Goal: Communication & Community: Participate in discussion

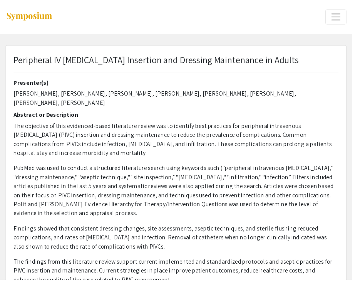
select select "custom"
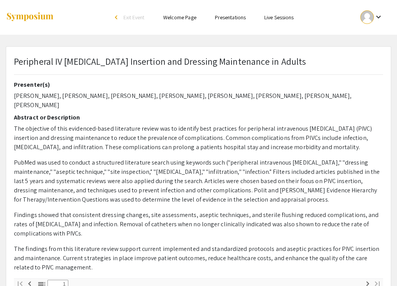
type input "0"
select select "custom"
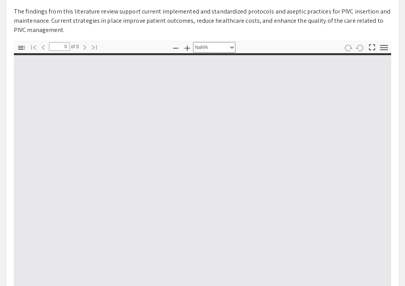
type input "1"
select select "auto"
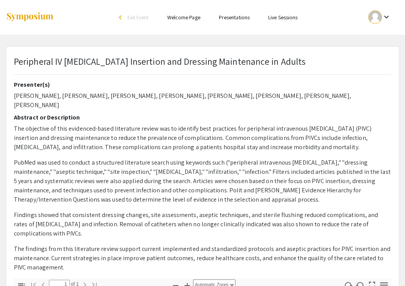
click at [234, 17] on link "Presentations" at bounding box center [234, 17] width 31 height 7
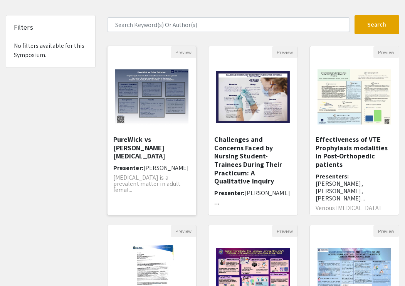
scroll to position [40, 0]
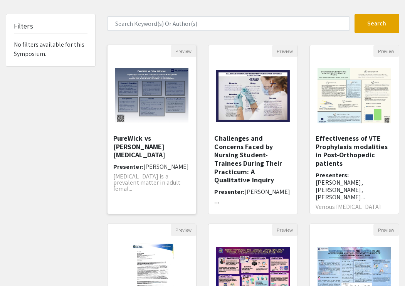
click at [157, 138] on h5 "PureWick vs [PERSON_NAME] [MEDICAL_DATA]" at bounding box center [151, 146] width 77 height 25
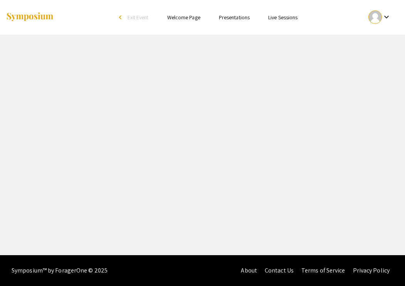
select select "custom"
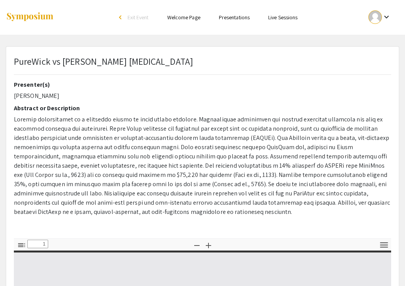
type input "0"
select select "custom"
type input "1"
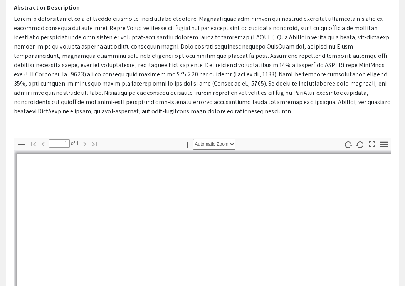
select select "auto"
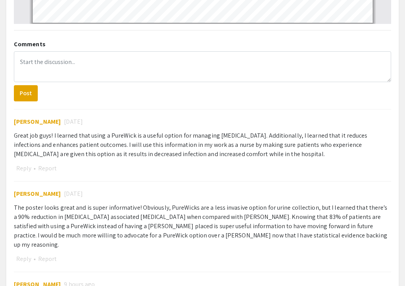
scroll to position [441, 0]
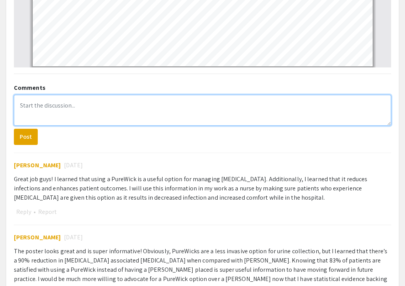
click at [36, 110] on textarea at bounding box center [202, 110] width 377 height 31
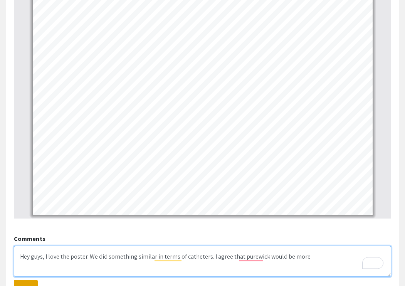
scroll to position [305, 0]
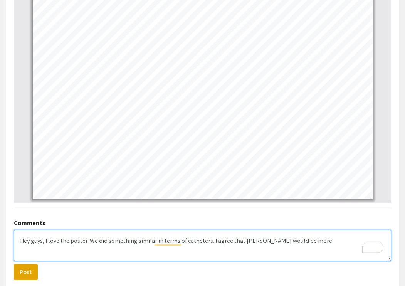
click at [277, 248] on textarea "Hey guys, I love the poster. We did something similar in terms of catheters. I …" at bounding box center [202, 245] width 377 height 31
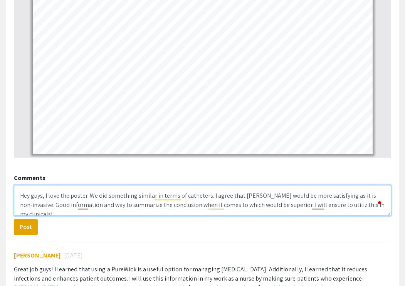
scroll to position [368, 0]
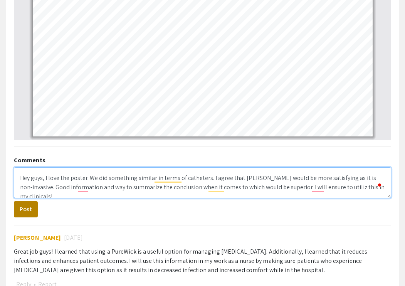
type textarea "Hey guys, I love the poster. We did something similar in terms of catheters. I …"
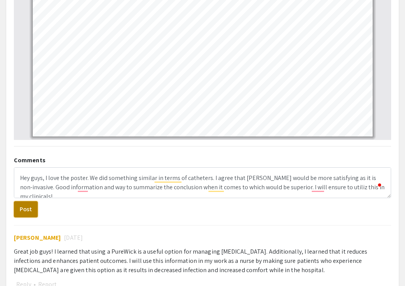
click at [26, 205] on button "Post" at bounding box center [26, 209] width 24 height 16
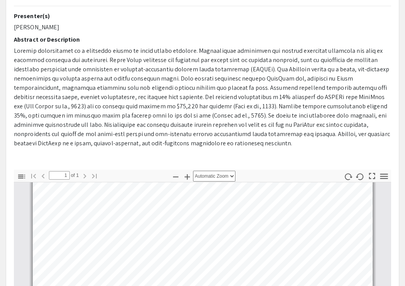
scroll to position [0, 0]
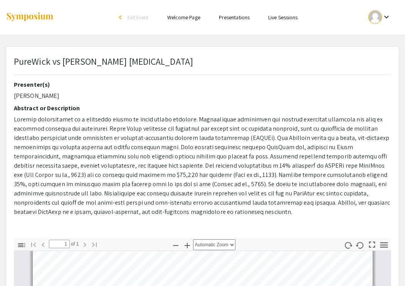
click at [228, 19] on link "Presentations" at bounding box center [234, 17] width 31 height 7
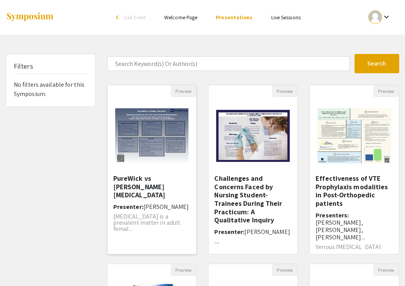
click at [125, 179] on h5 "PureWick vs [PERSON_NAME] [MEDICAL_DATA]" at bounding box center [151, 186] width 77 height 25
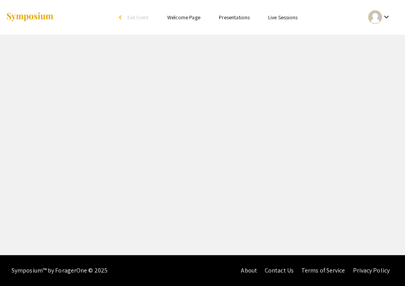
select select "custom"
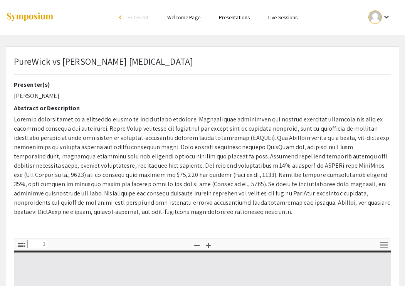
type input "0"
select select "custom"
type input "1"
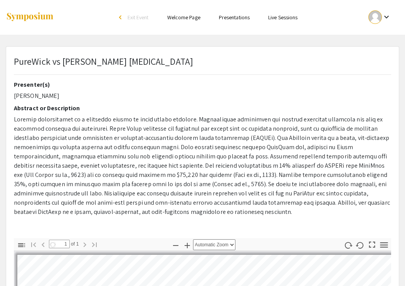
select select "auto"
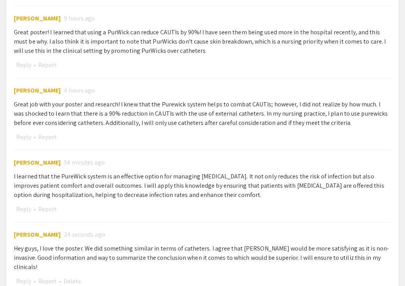
scroll to position [782, 0]
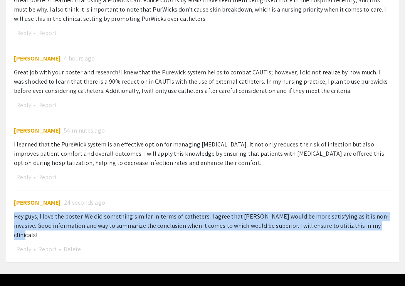
drag, startPoint x: 377, startPoint y: 216, endPoint x: 3, endPoint y: 206, distance: 374.9
copy div "Hey guys, I love the poster. We did something similar in terms of catheters. I …"
click at [77, 244] on button "Delete" at bounding box center [72, 249] width 22 height 10
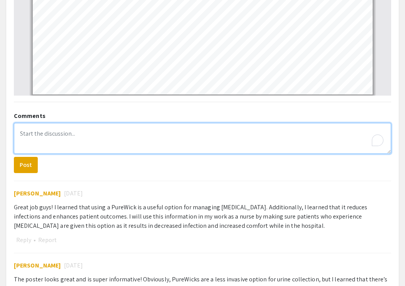
click at [80, 140] on textarea "To enrich screen reader interactions, please activate Accessibility in Grammarl…" at bounding box center [202, 138] width 377 height 31
paste textarea "Hey guys, I love the poster. We did something similar in terms of catheters. I …"
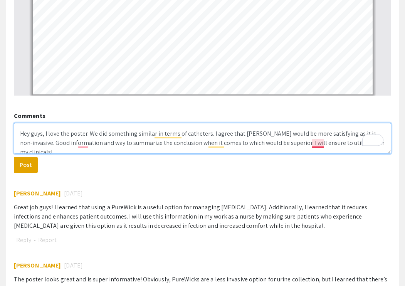
click at [277, 141] on textarea "Hey guys, I love the poster. We did something similar in terms of catheters. I …" at bounding box center [202, 138] width 377 height 31
click at [277, 142] on textarea "Hey guys, I love the poster. We did something similar in terms of catheters. I …" at bounding box center [202, 138] width 377 height 31
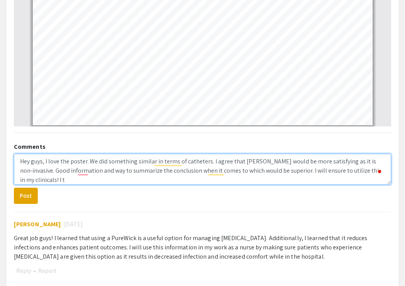
scroll to position [0, 0]
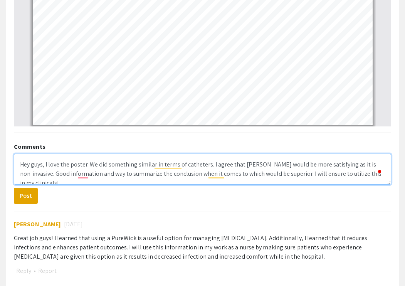
click at [277, 164] on textarea "Hey guys, I love the poster. We did something similar in terms of catheters. I …" at bounding box center [202, 169] width 377 height 31
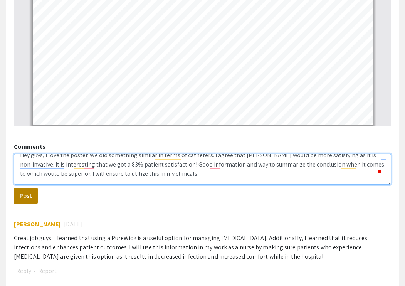
type textarea "Hey guys, I love the poster. We did something similar in terms of catheters. I …"
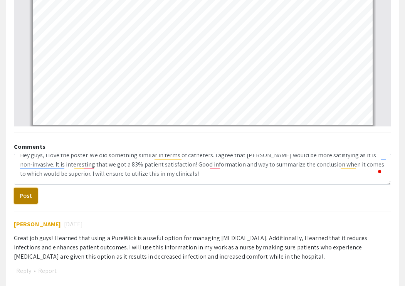
click at [27, 194] on button "Post" at bounding box center [26, 196] width 24 height 16
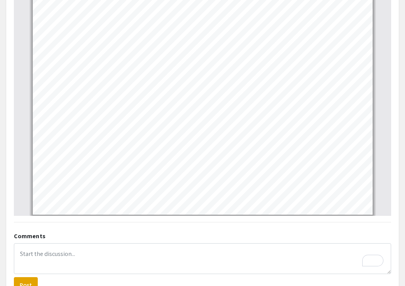
scroll to position [32, 0]
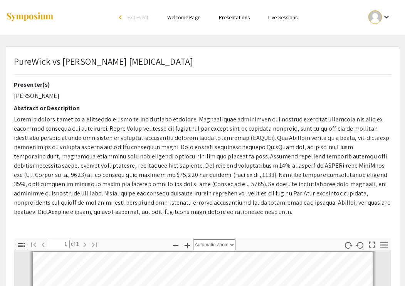
click at [233, 15] on link "Presentations" at bounding box center [234, 17] width 31 height 7
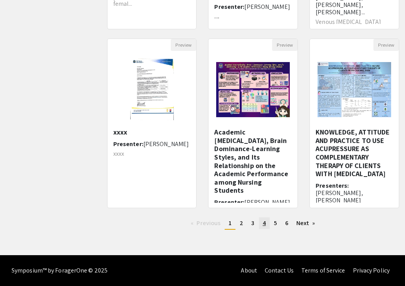
click at [262, 224] on link "page 4" at bounding box center [264, 223] width 11 height 12
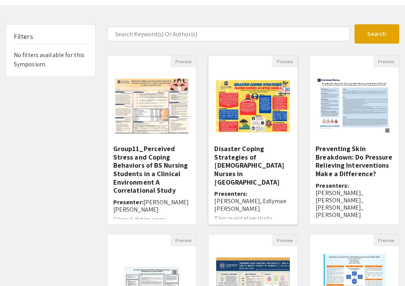
click at [261, 144] on div "Preview Disaster Coping Strategies of [DEMOGRAPHIC_DATA] Nurses in [GEOGRAPHIC_…" at bounding box center [253, 140] width 90 height 170
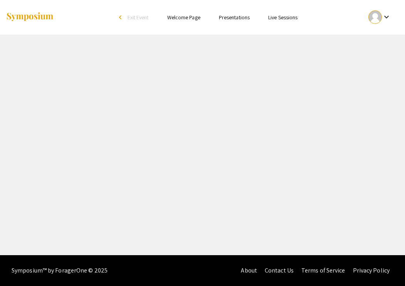
select select "custom"
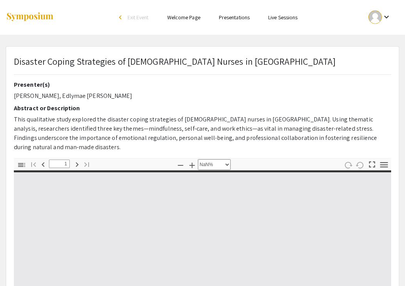
type input "0"
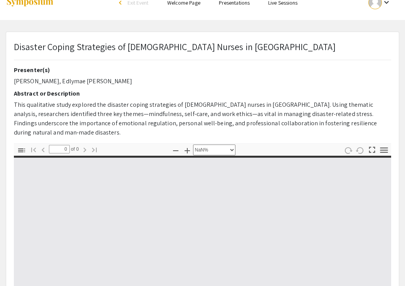
select select "auto"
type input "1"
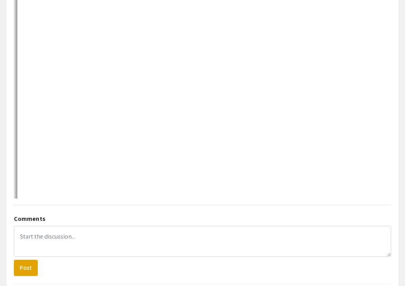
select select "auto"
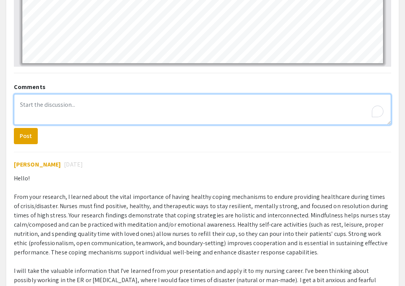
click at [266, 94] on textarea "To enrich screen reader interactions, please activate Accessibility in Grammarl…" at bounding box center [202, 109] width 377 height 31
type textarea "H"
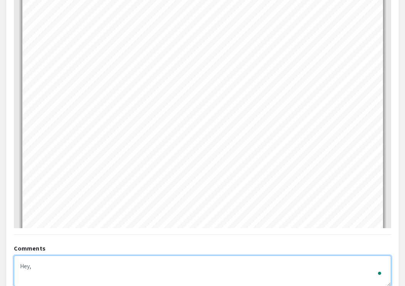
scroll to position [197, 0]
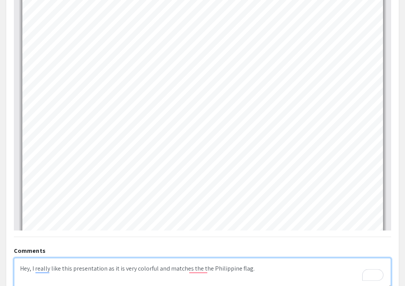
click at [264, 263] on textarea "Hey, I really like this presentation as it is very colorful and matches the the…" at bounding box center [202, 273] width 377 height 31
click at [260, 260] on textarea "Hey, I really like this presentation as it is very colorful and matches the Phi…" at bounding box center [202, 273] width 377 height 31
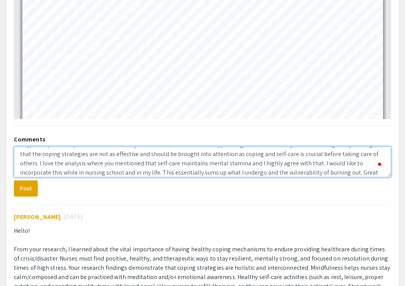
scroll to position [22, 0]
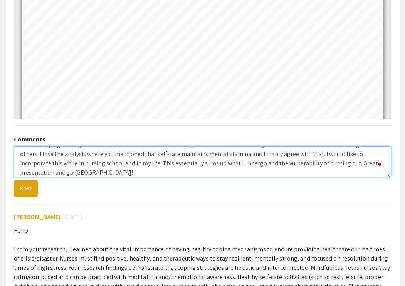
type textarea "Hey, I really like this presentation as it is very colorful and matches the Phi…"
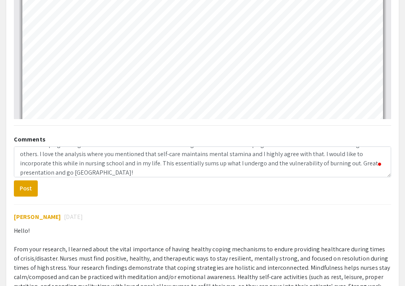
click at [27, 170] on form "Hey, I really like this presentation as it is very colorful and matches the Phi…" at bounding box center [202, 172] width 377 height 50
click at [31, 180] on button "Post" at bounding box center [26, 188] width 24 height 16
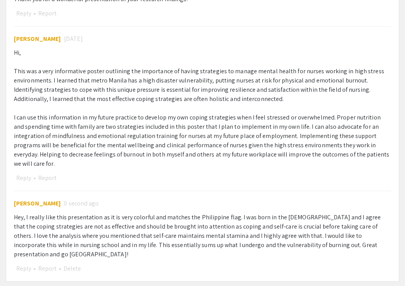
scroll to position [708, 0]
